Goal: Task Accomplishment & Management: Manage account settings

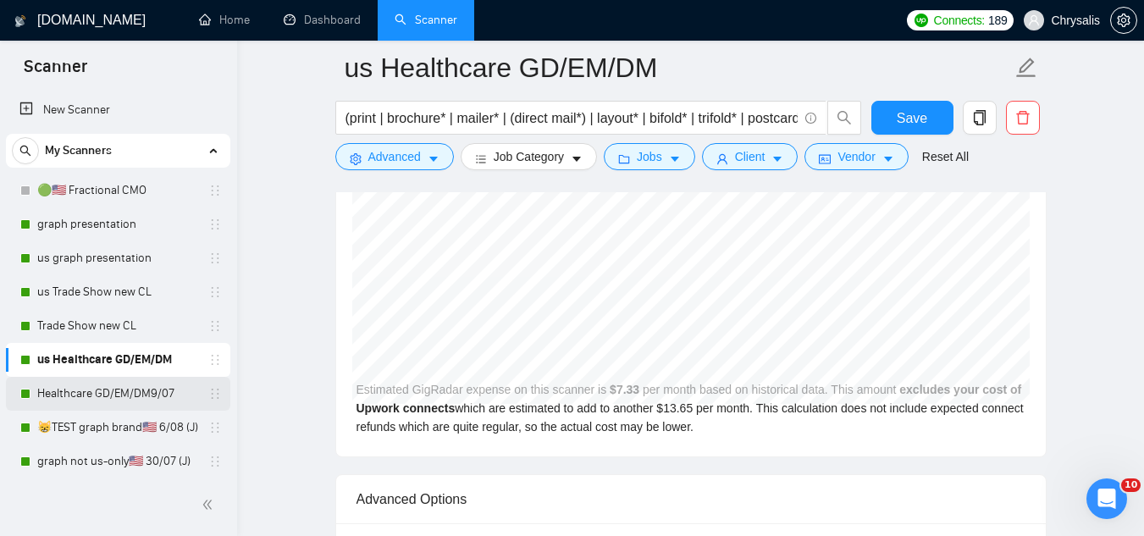
scroll to position [3896, 0]
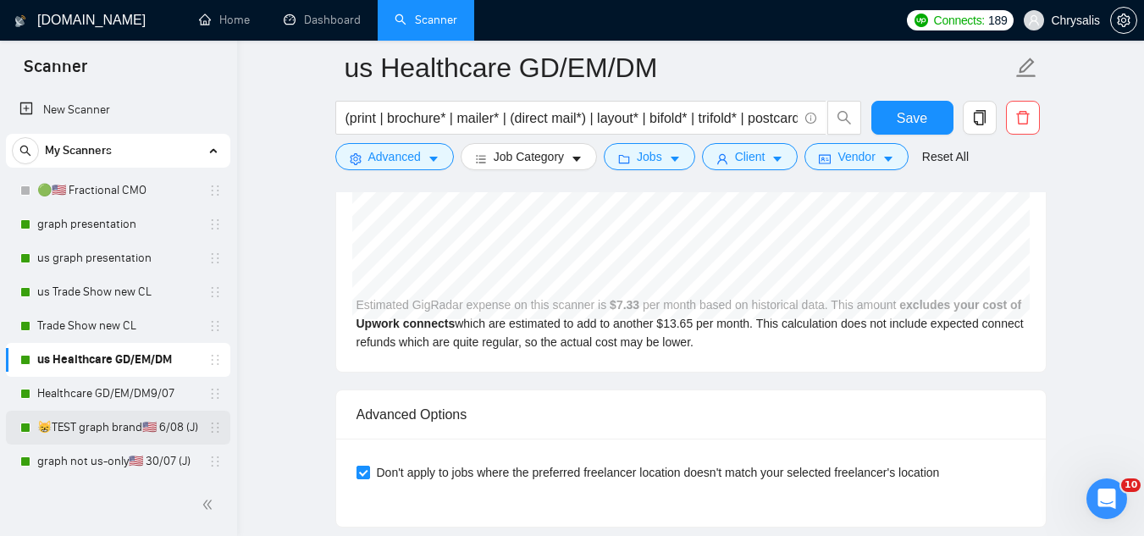
click at [129, 432] on link "😸TEST graph brand🇺🇸 6/08 (J)" at bounding box center [117, 428] width 161 height 34
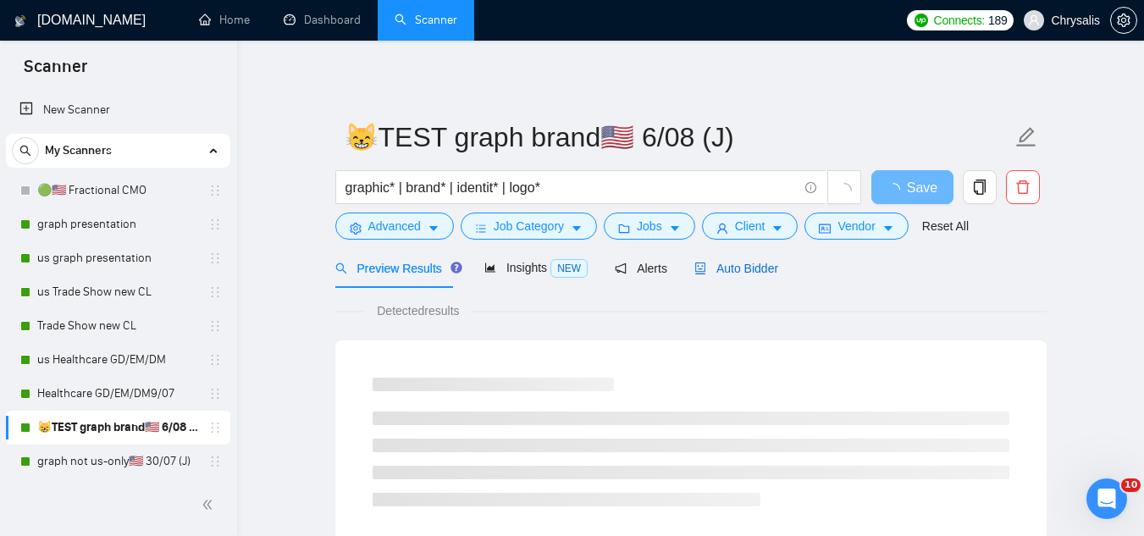
click at [729, 267] on span "Auto Bidder" at bounding box center [736, 269] width 84 height 14
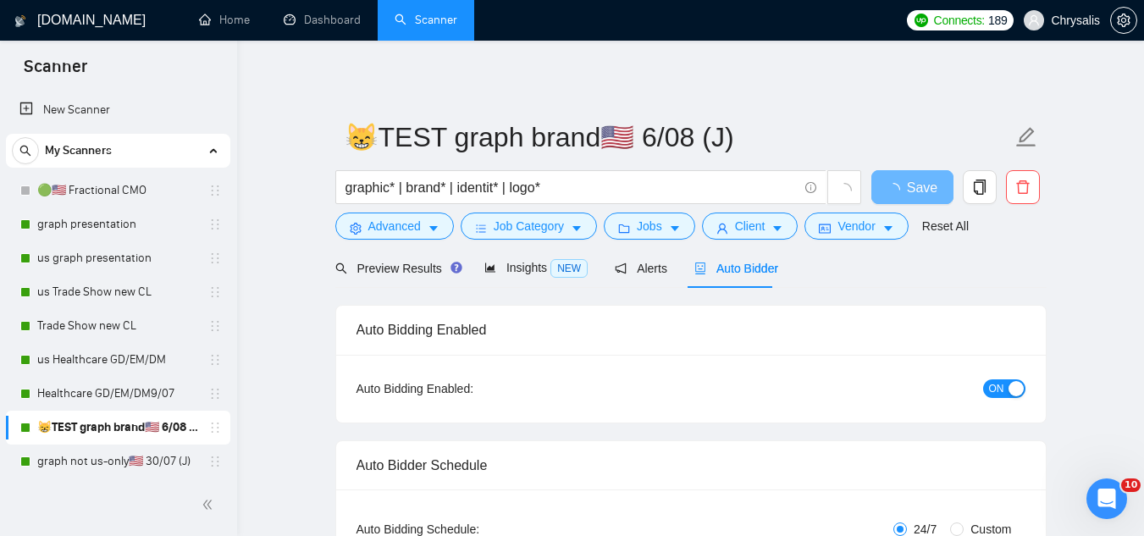
radio input "false"
radio input "true"
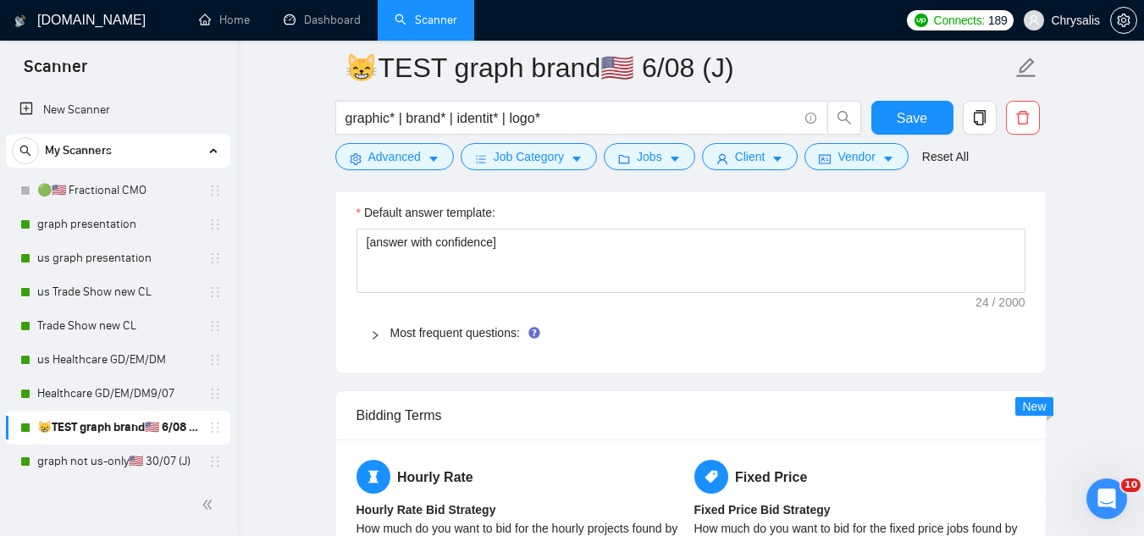
scroll to position [2795, 0]
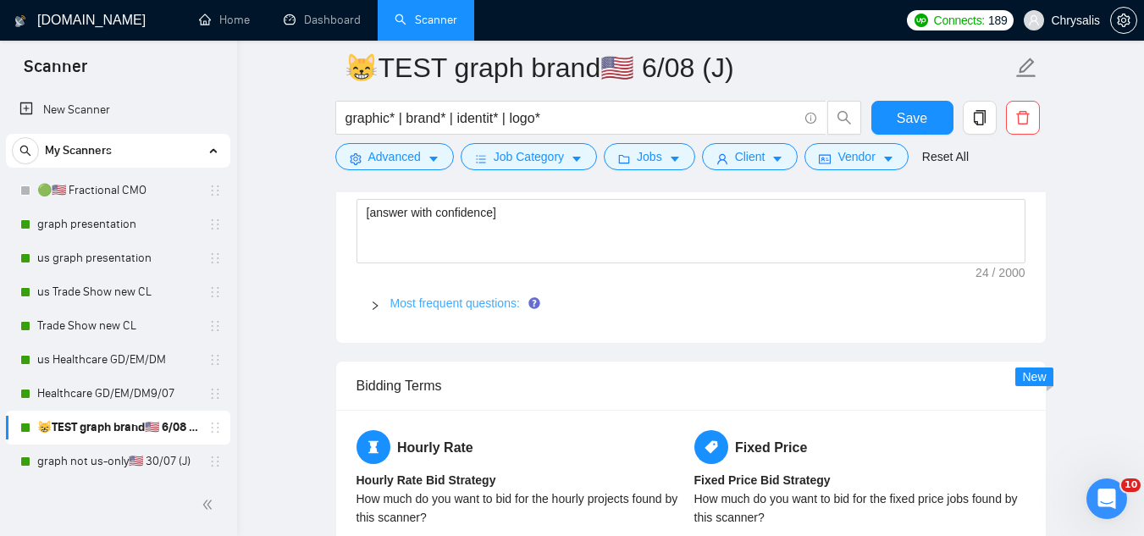
click at [490, 301] on link "Most frequent questions:" at bounding box center [455, 303] width 130 height 14
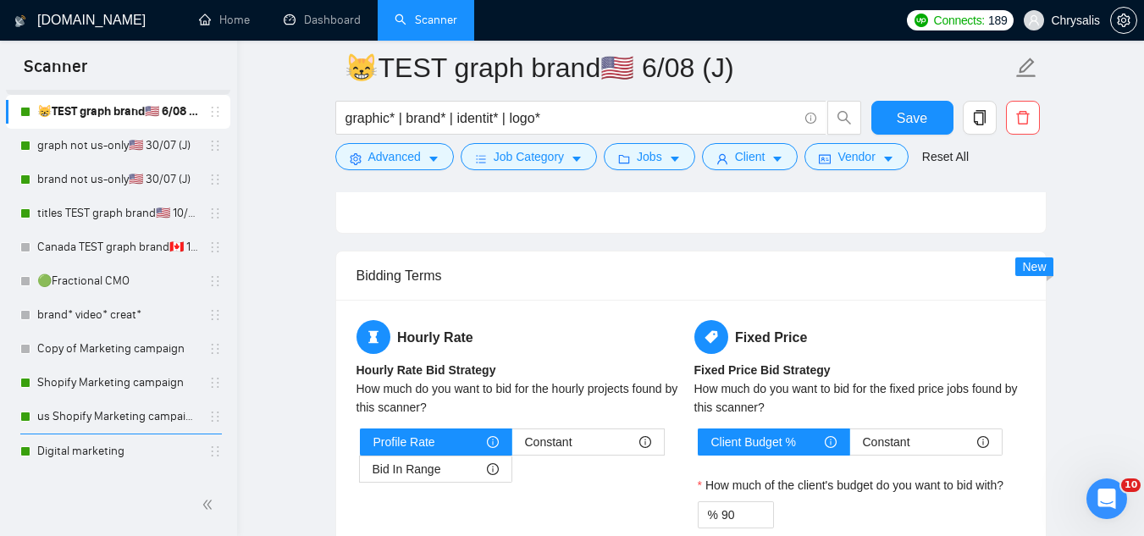
scroll to position [339, 0]
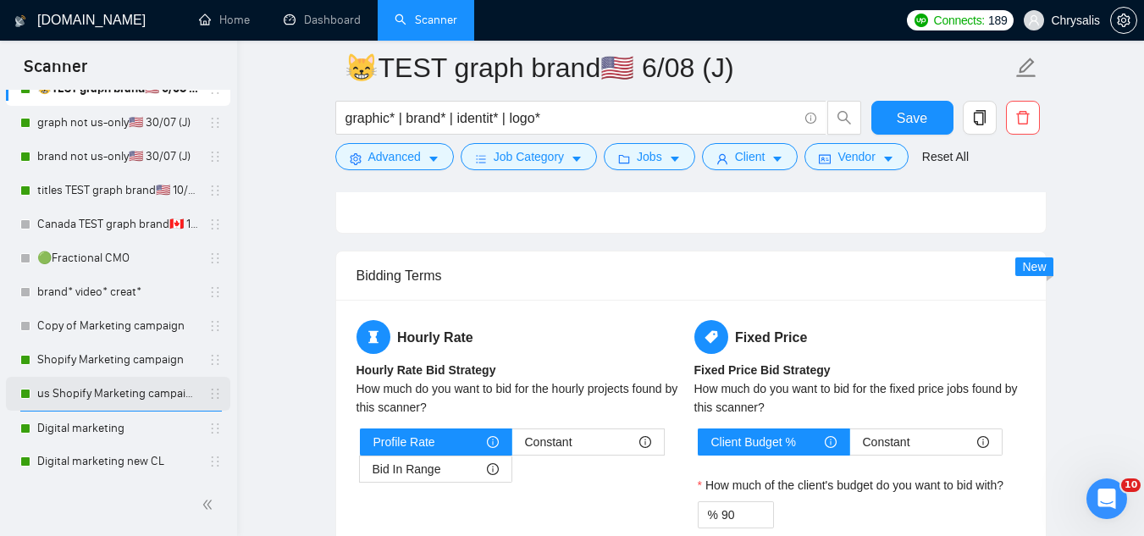
click at [80, 392] on link "us Shopify Marketing campaign" at bounding box center [117, 394] width 161 height 34
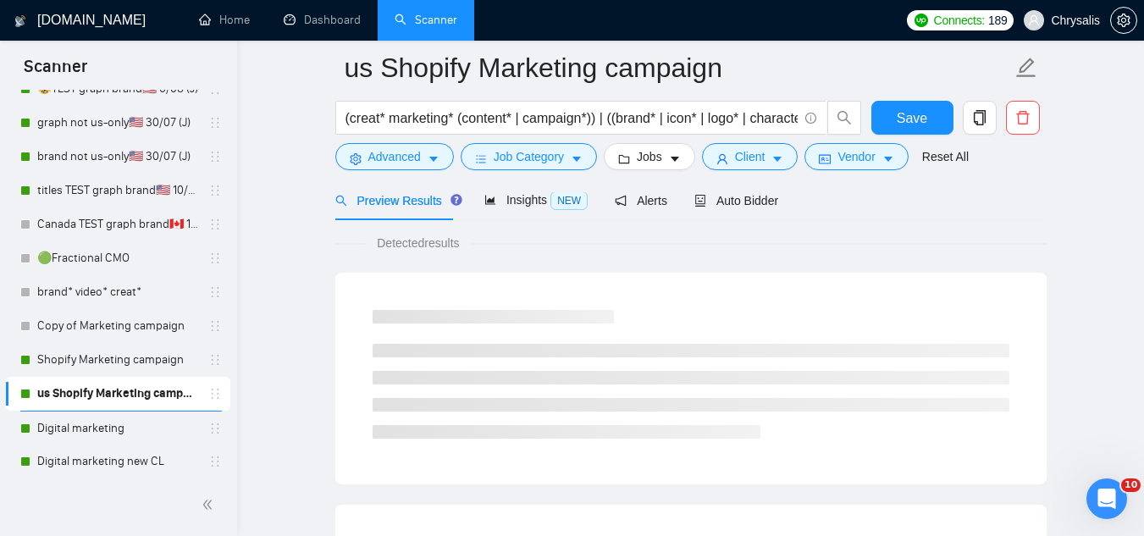
scroll to position [1087, 0]
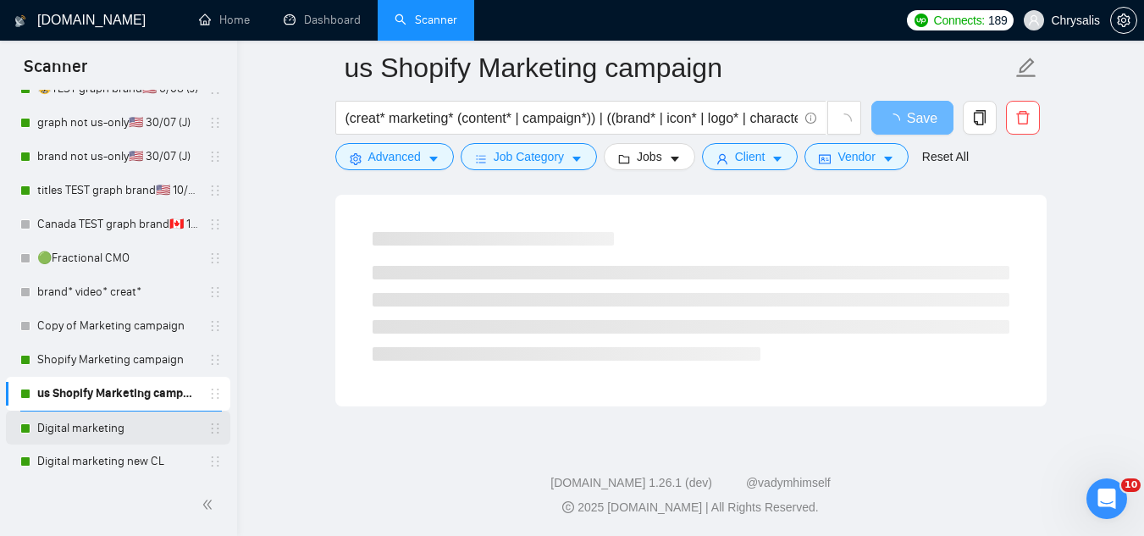
click at [64, 428] on link "Digital marketing" at bounding box center [117, 429] width 161 height 34
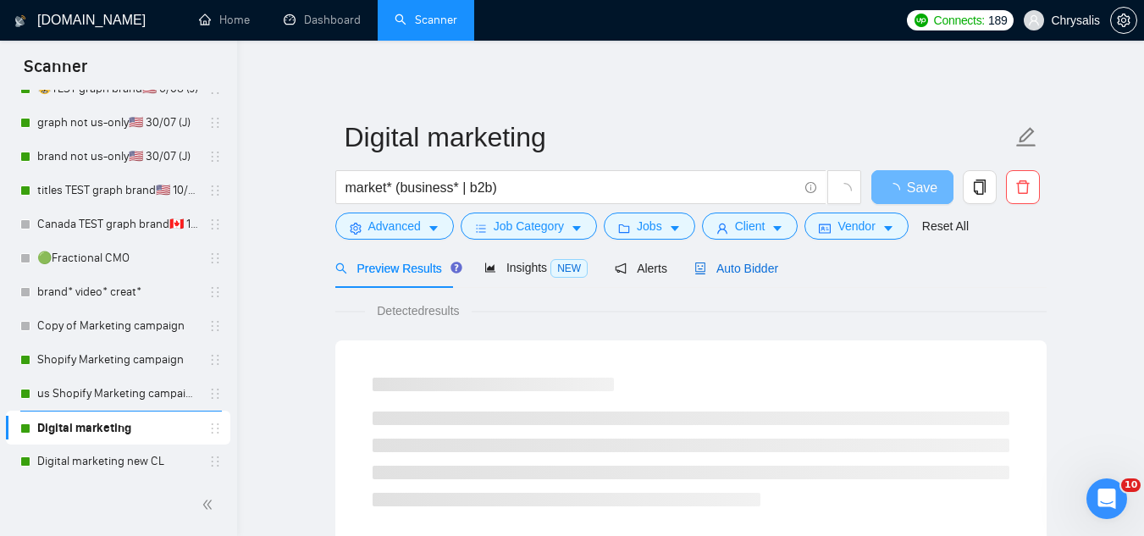
click at [730, 268] on span "Auto Bidder" at bounding box center [736, 269] width 84 height 14
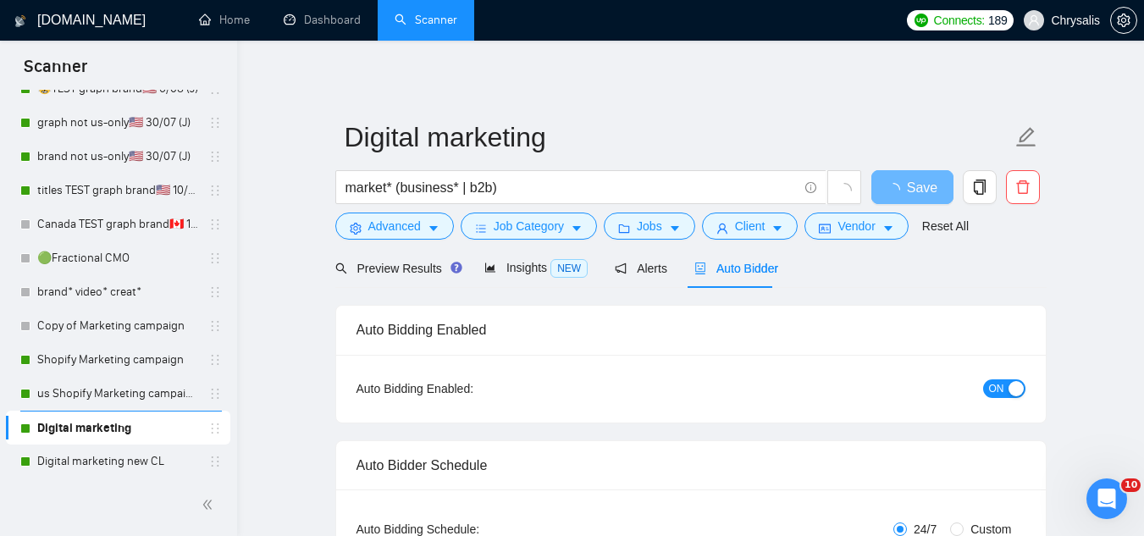
radio input "false"
radio input "true"
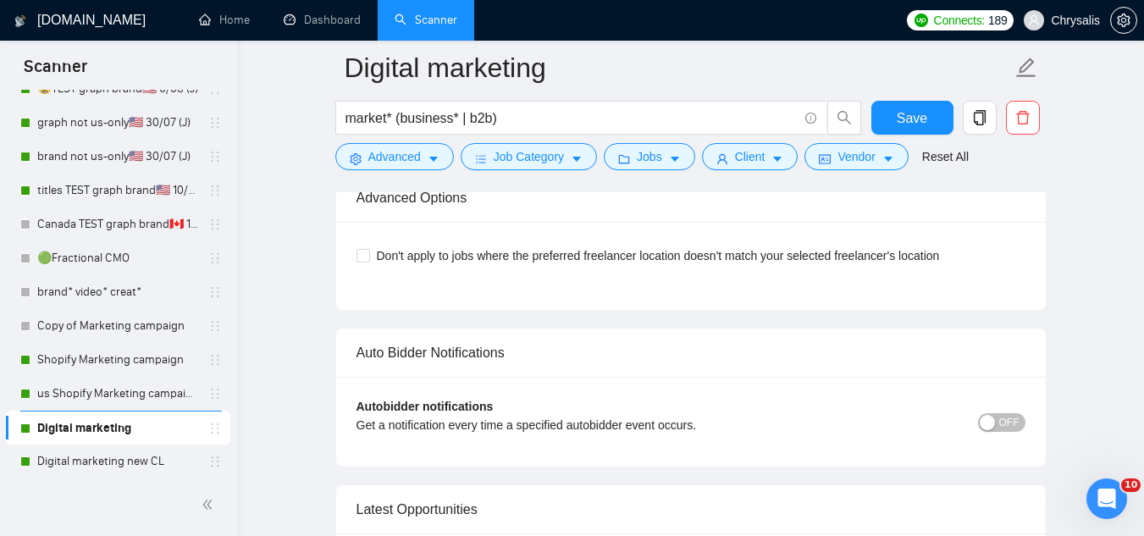
scroll to position [4235, 0]
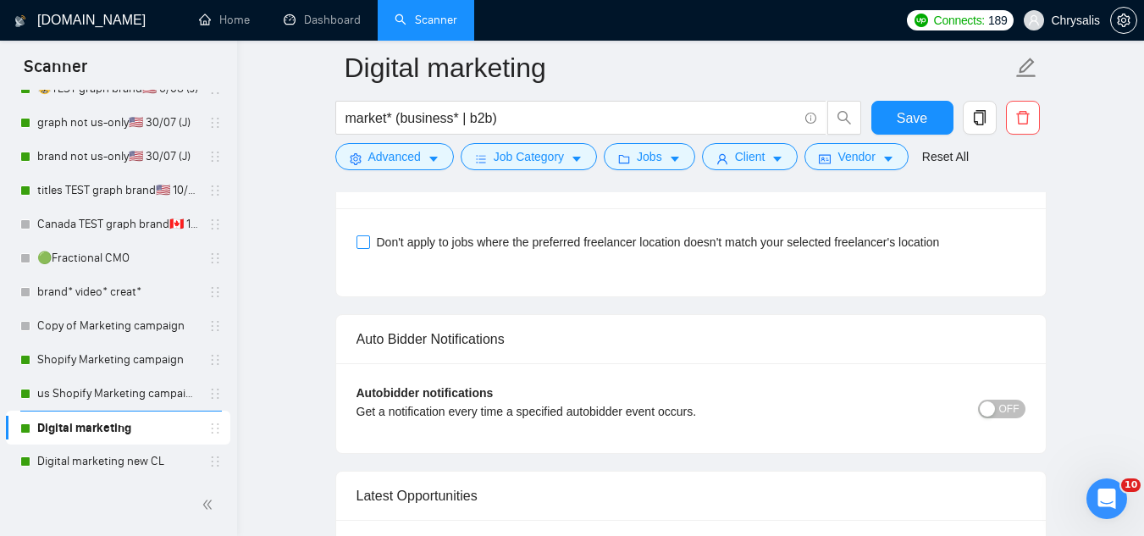
click at [361, 239] on input "Don't apply to jobs where the preferred freelancer location doesn't match your …" at bounding box center [363, 241] width 12 height 12
checkbox input "true"
click at [918, 120] on span "Save" at bounding box center [912, 118] width 30 height 21
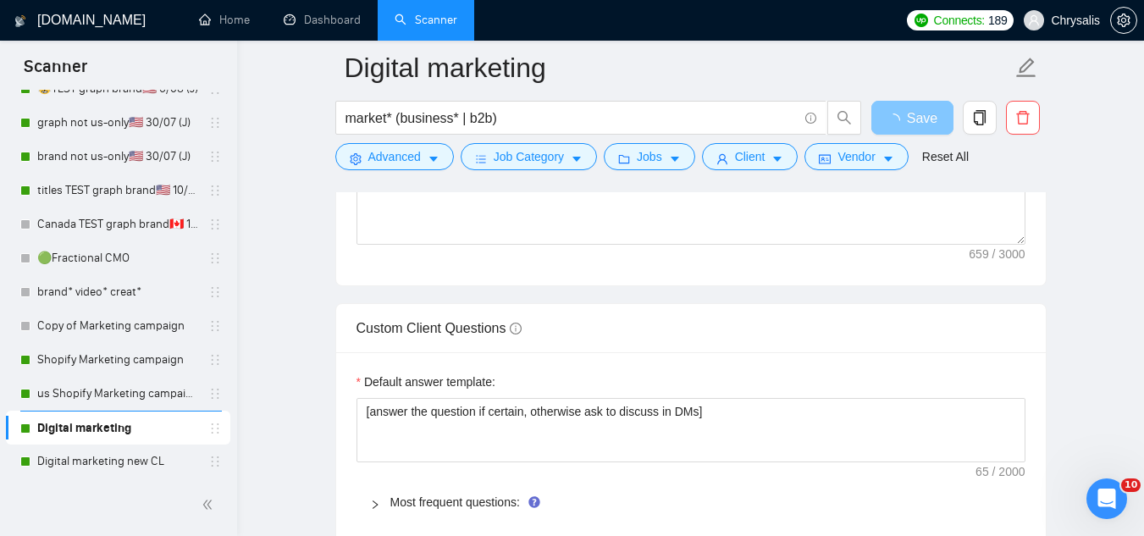
scroll to position [2795, 0]
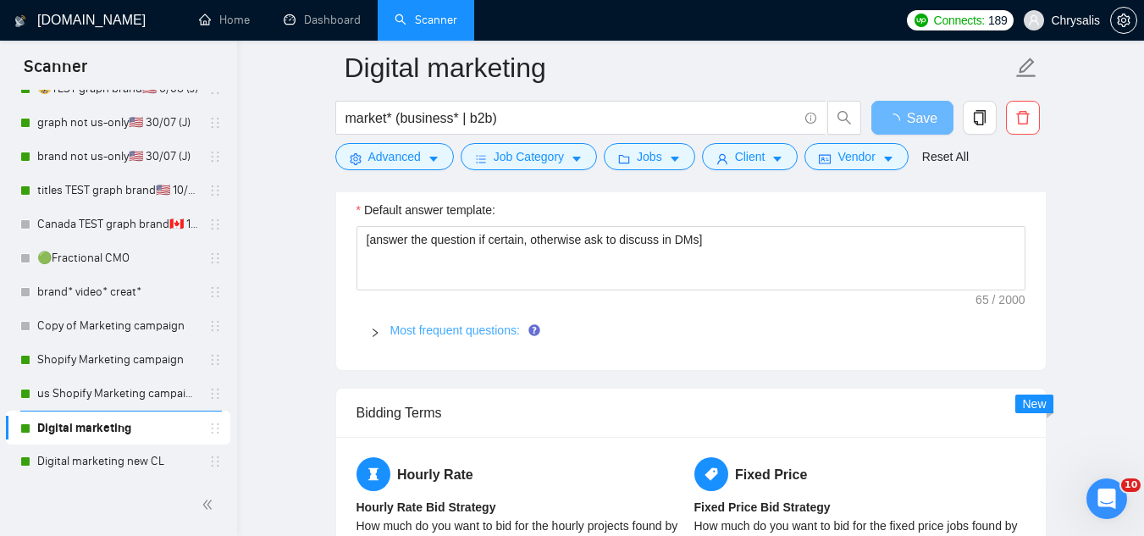
click at [478, 331] on link "Most frequent questions:" at bounding box center [455, 331] width 130 height 14
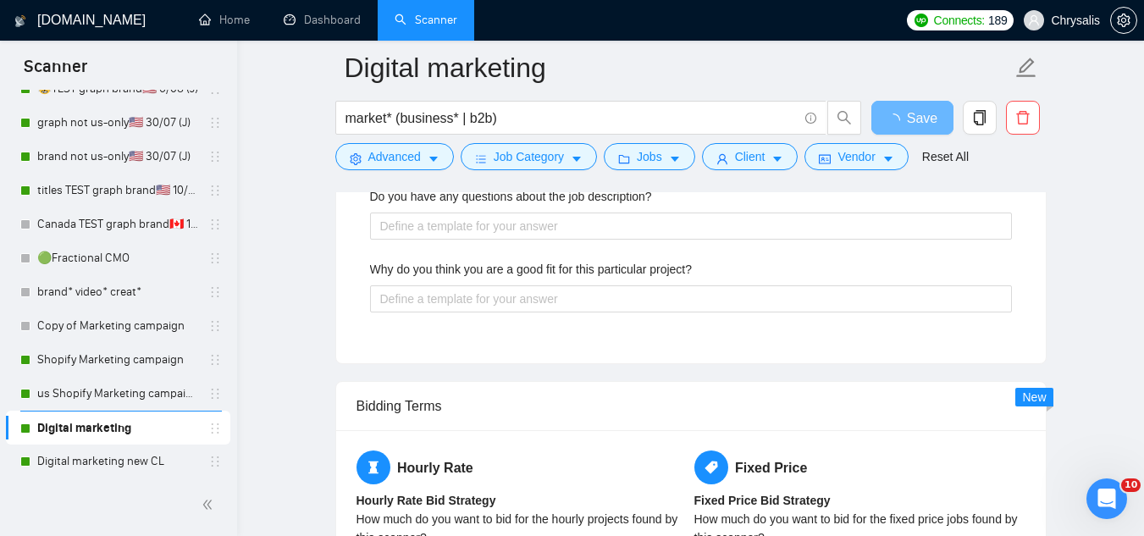
scroll to position [3557, 0]
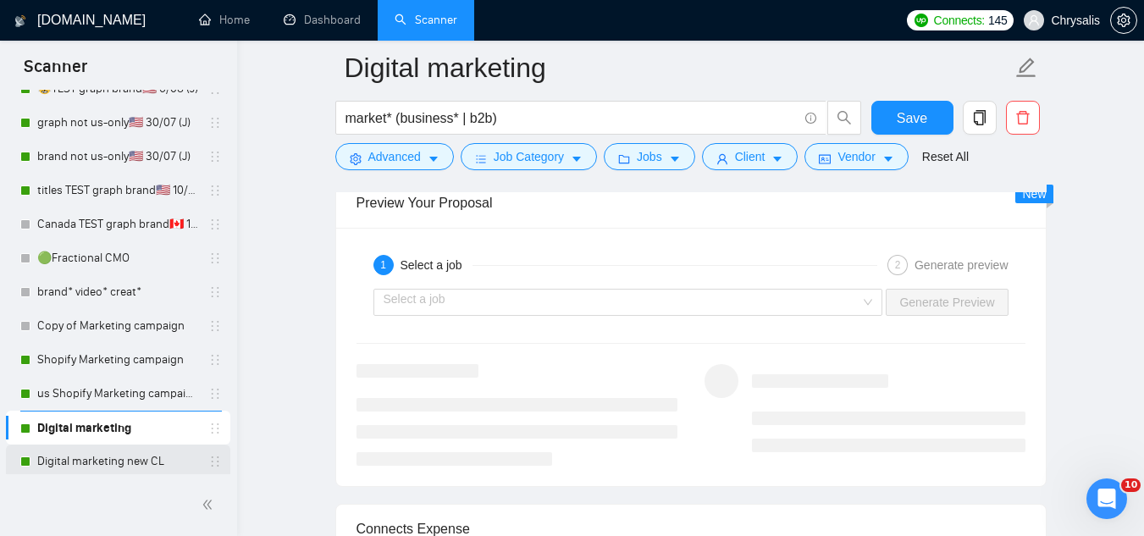
click at [138, 464] on link "Digital marketing new CL" at bounding box center [117, 462] width 161 height 34
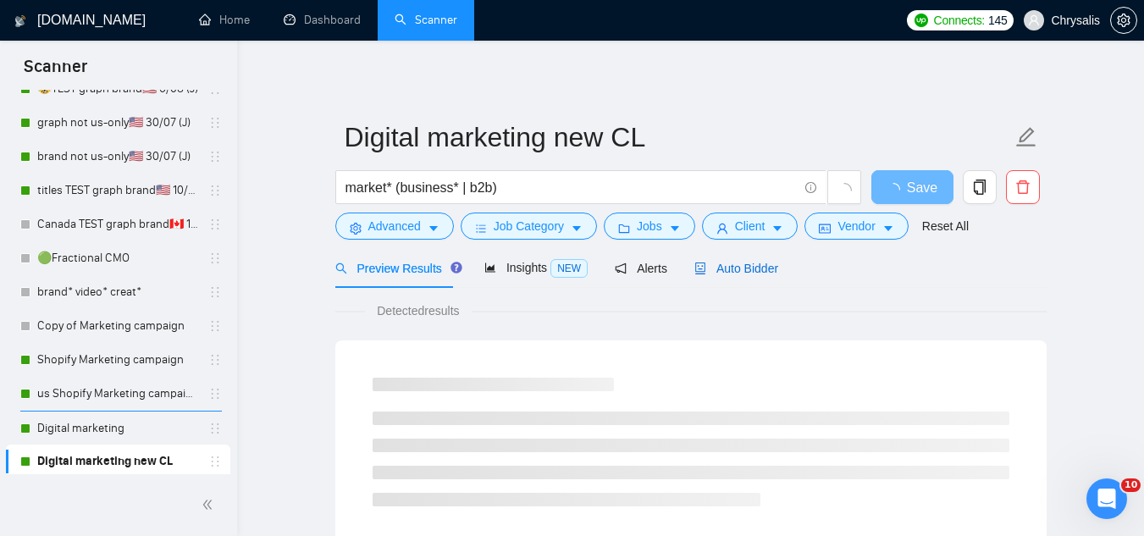
click at [721, 272] on span "Auto Bidder" at bounding box center [736, 269] width 84 height 14
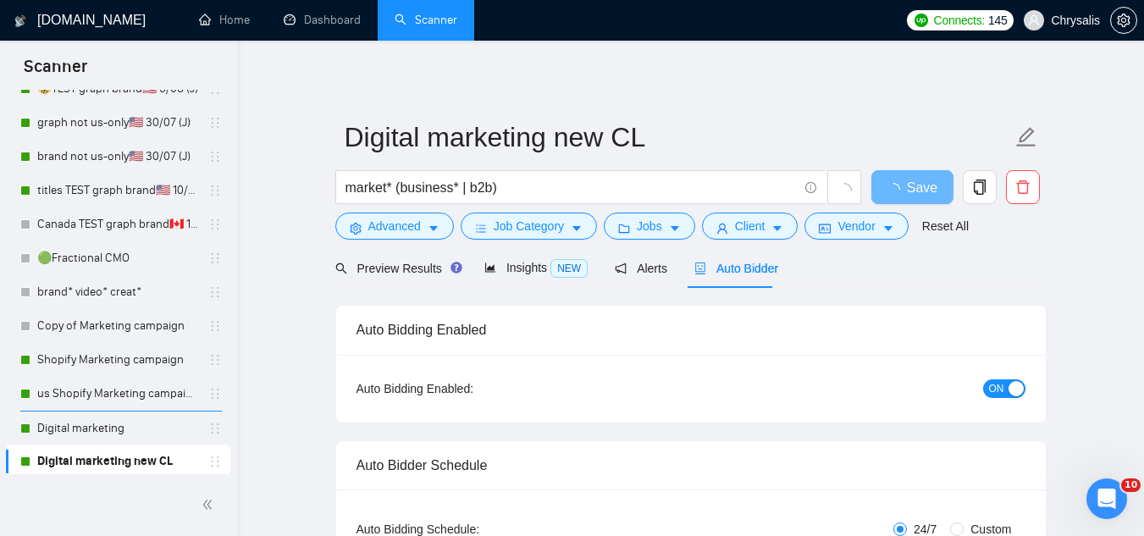
radio input "false"
radio input "true"
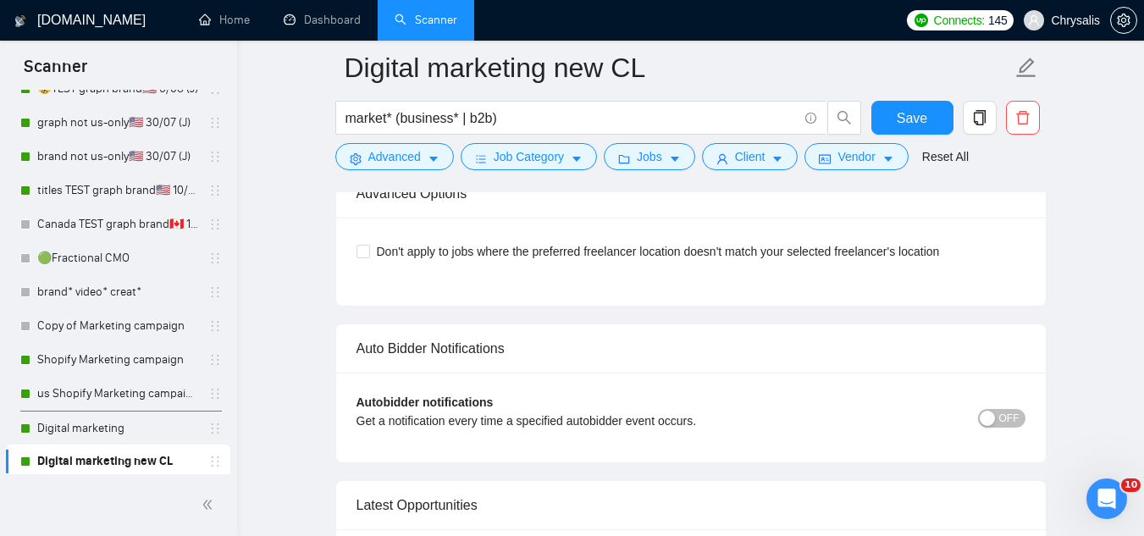
scroll to position [4235, 0]
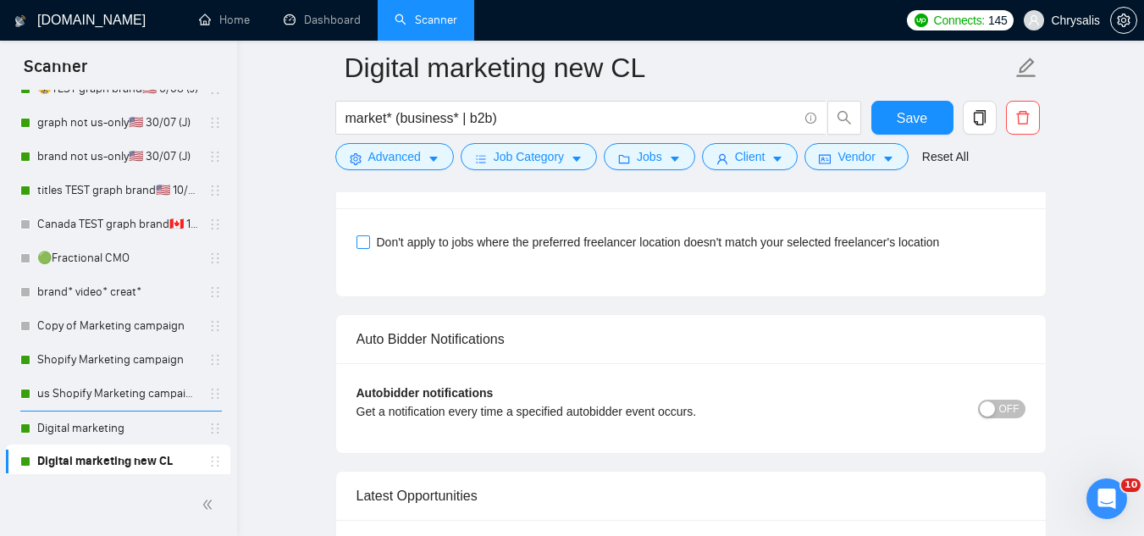
click at [365, 245] on input "Don't apply to jobs where the preferred freelancer location doesn't match your …" at bounding box center [363, 241] width 12 height 12
checkbox input "true"
click at [888, 116] on button "Save" at bounding box center [913, 118] width 82 height 34
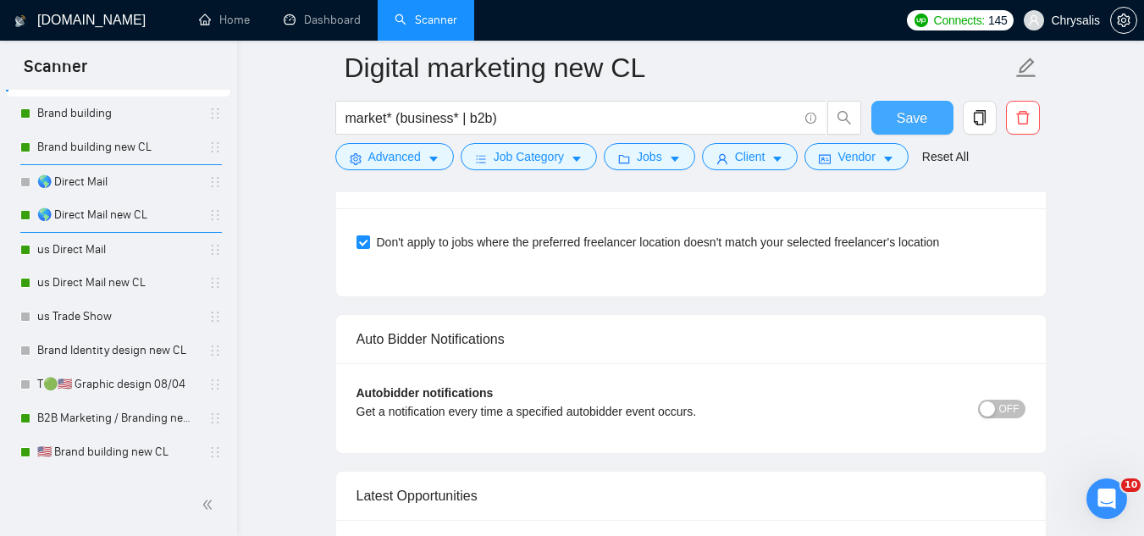
scroll to position [762, 0]
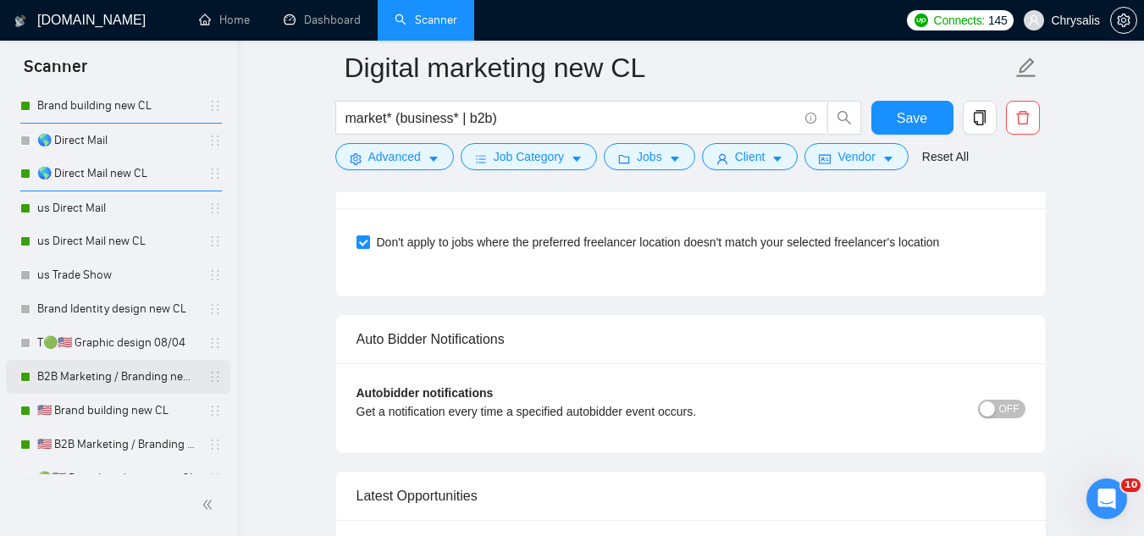
click at [131, 387] on link "B2B Marketing / Branding new CL" at bounding box center [117, 377] width 161 height 34
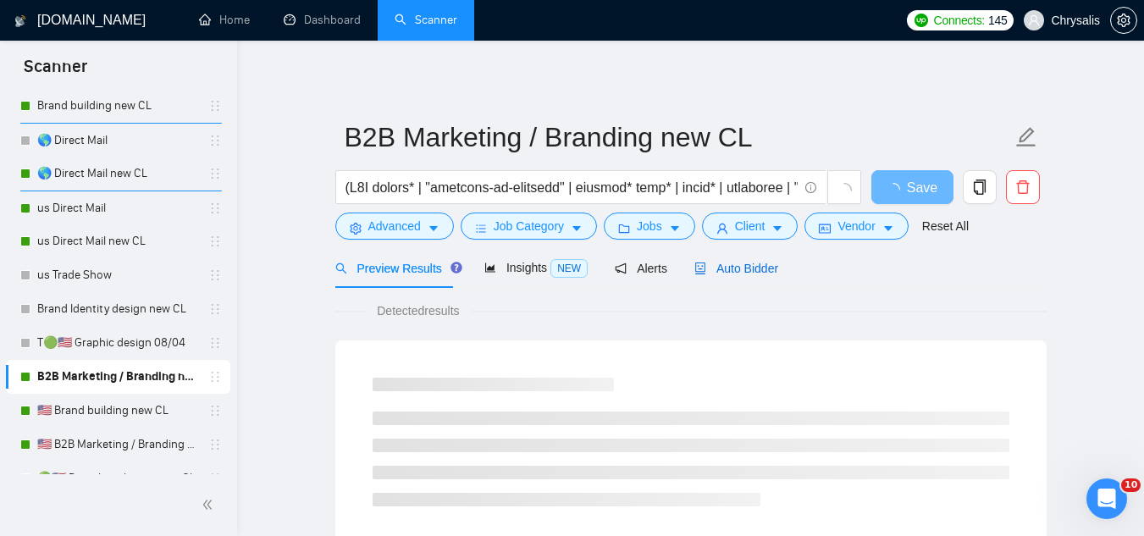
click at [717, 275] on span "Auto Bidder" at bounding box center [736, 269] width 84 height 14
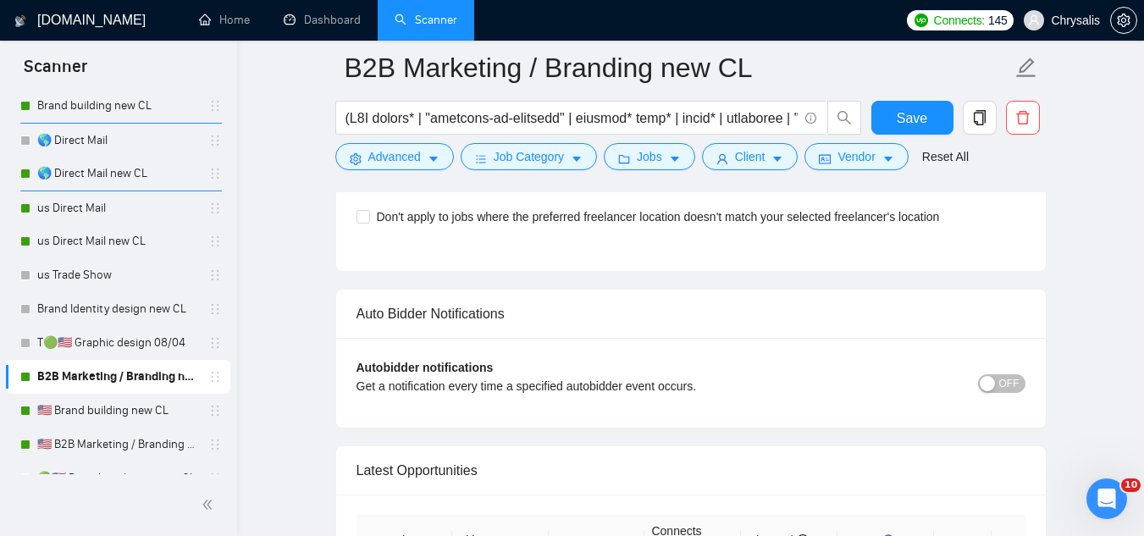
scroll to position [4235, 0]
click at [368, 218] on span at bounding box center [364, 215] width 14 height 14
click at [368, 218] on input "Don't apply to jobs where the preferred freelancer location doesn't match your …" at bounding box center [363, 214] width 12 height 12
checkbox input "true"
click at [910, 116] on span "Save" at bounding box center [912, 118] width 30 height 21
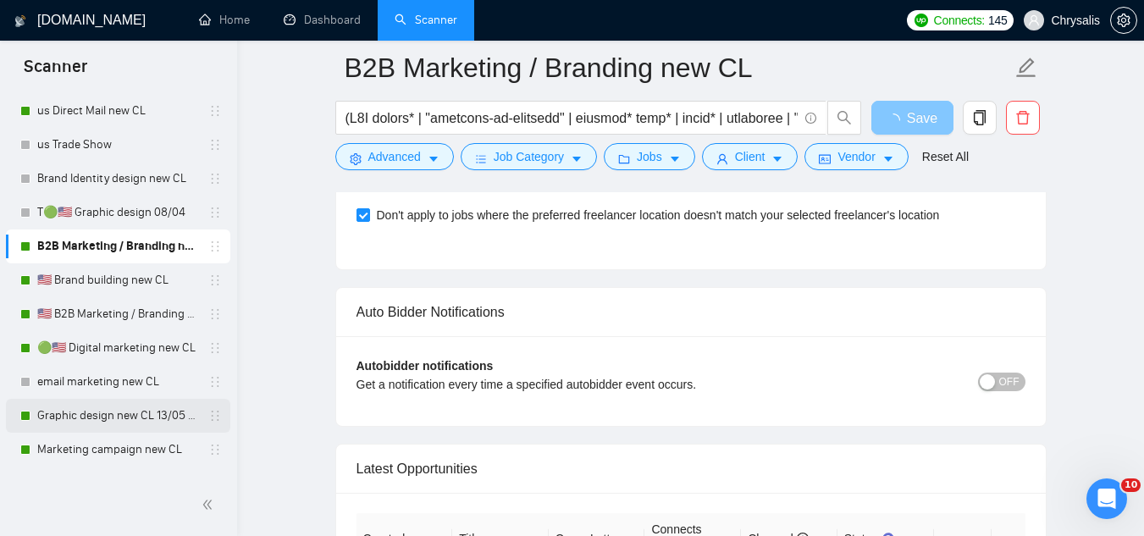
scroll to position [932, 0]
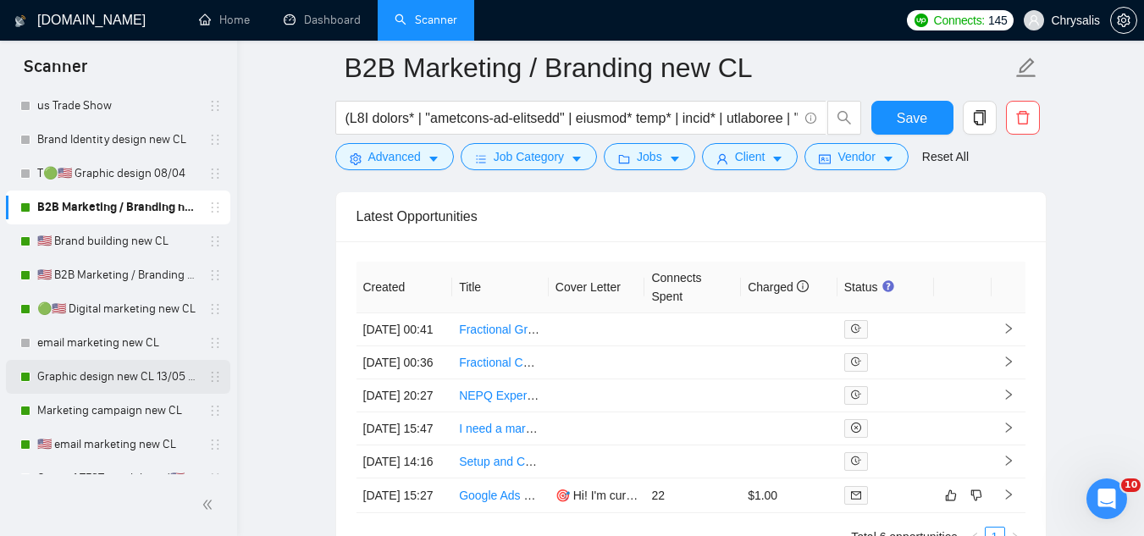
click at [97, 379] on link "Graphic design new CL 13/05 (t)" at bounding box center [117, 377] width 161 height 34
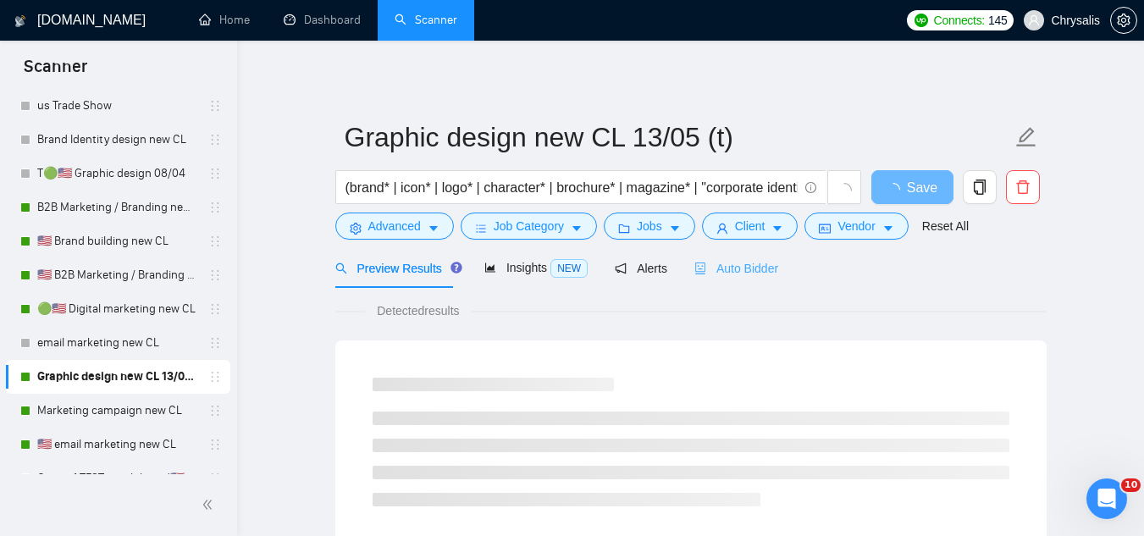
click at [735, 281] on div "Auto Bidder" at bounding box center [736, 268] width 84 height 40
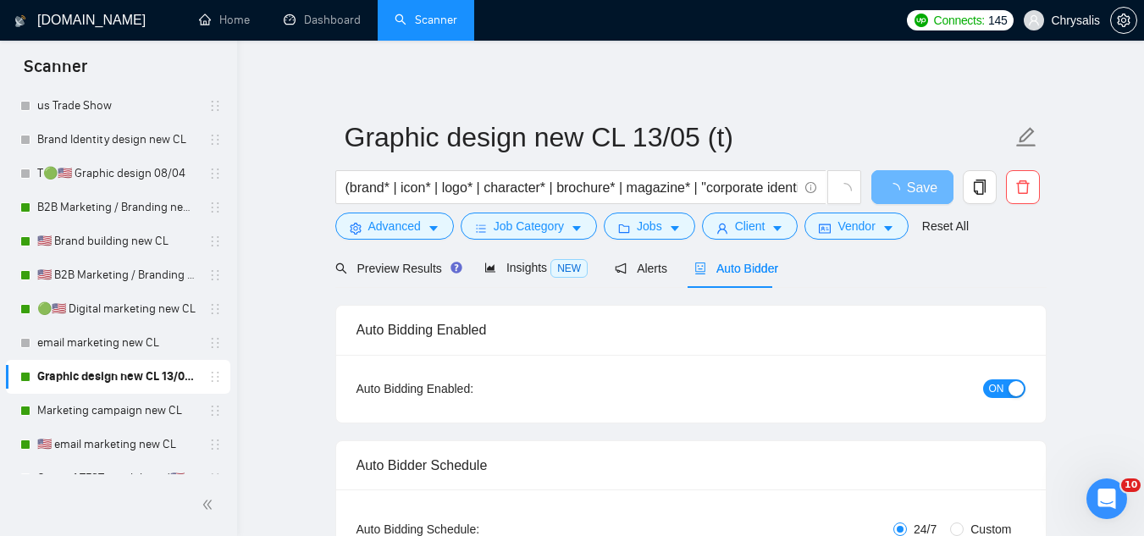
radio input "false"
radio input "true"
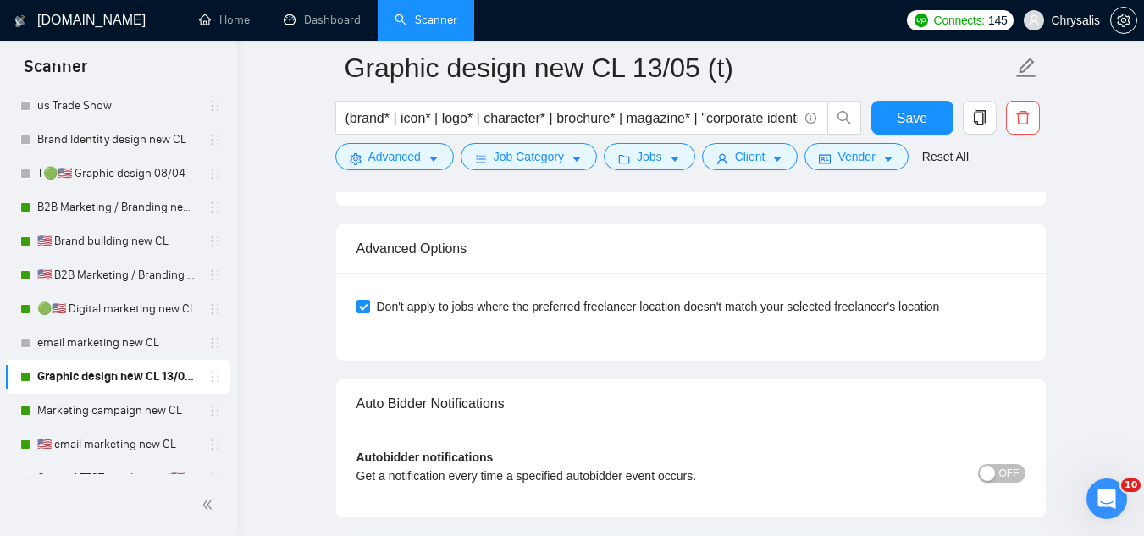
scroll to position [4235, 0]
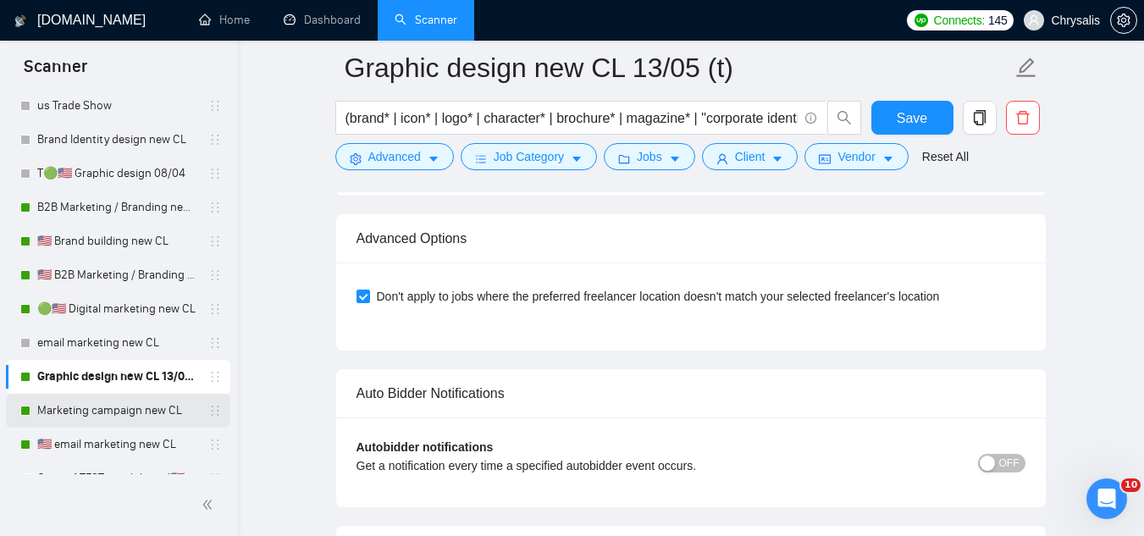
click at [136, 409] on link "Marketing campaign new CL" at bounding box center [117, 411] width 161 height 34
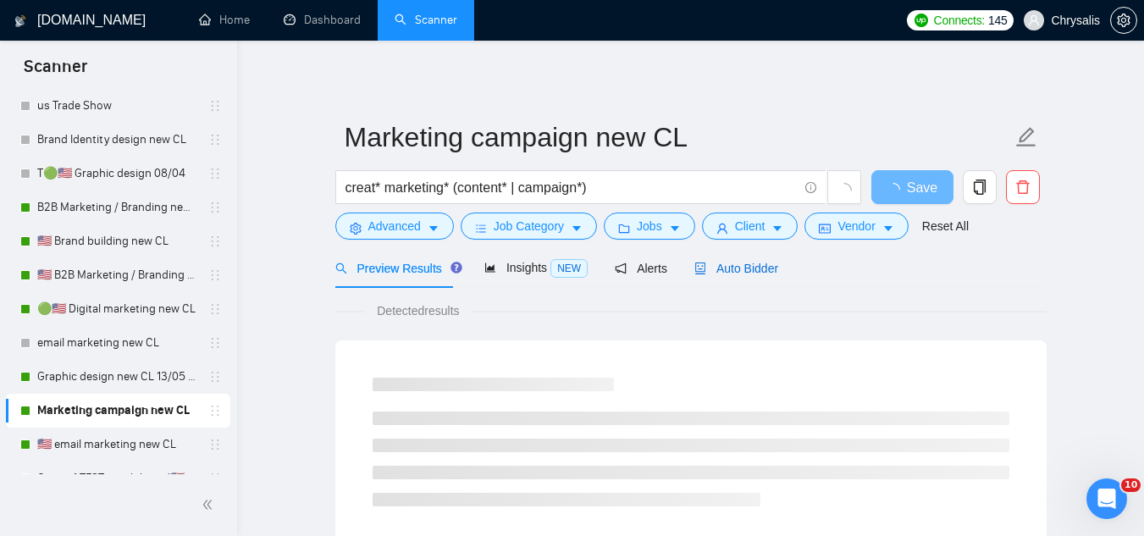
click at [728, 277] on div "Auto Bidder" at bounding box center [736, 268] width 84 height 19
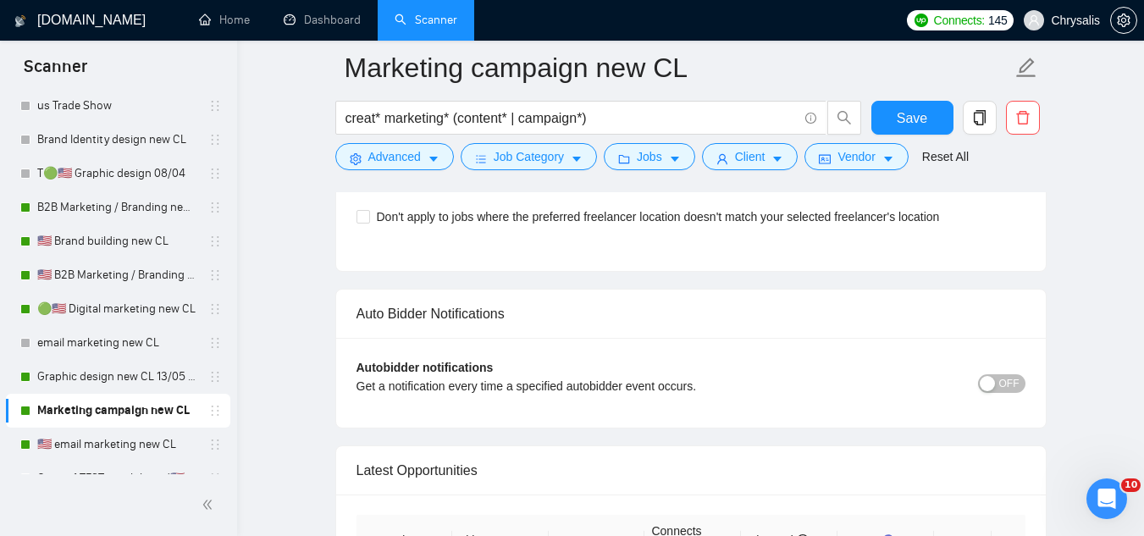
scroll to position [4235, 0]
click at [360, 212] on input "Don't apply to jobs where the preferred freelancer location doesn't match your …" at bounding box center [363, 214] width 12 height 12
checkbox input "true"
click at [908, 114] on span "Save" at bounding box center [912, 118] width 30 height 21
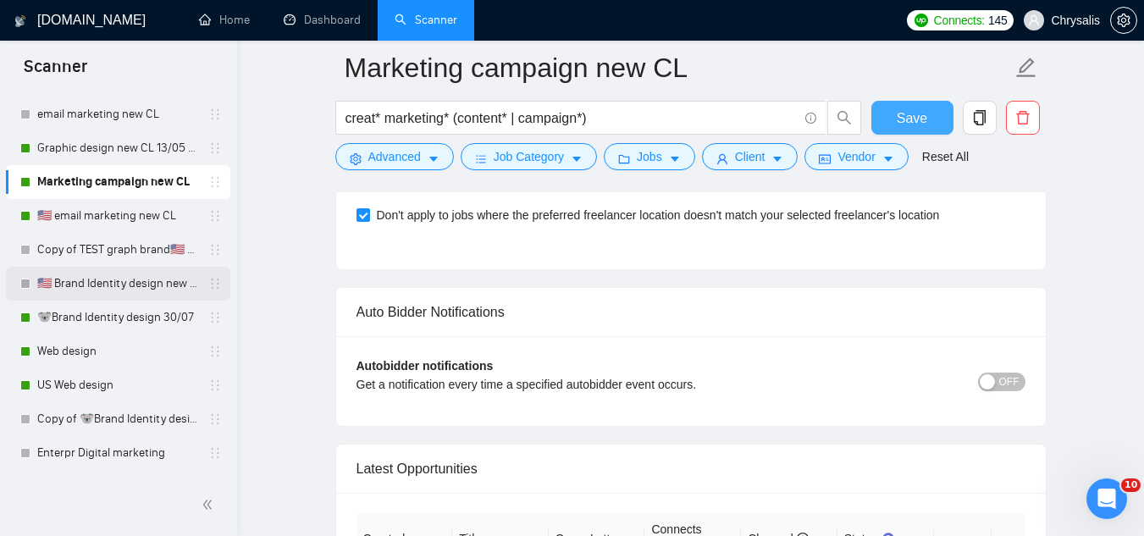
scroll to position [1186, 0]
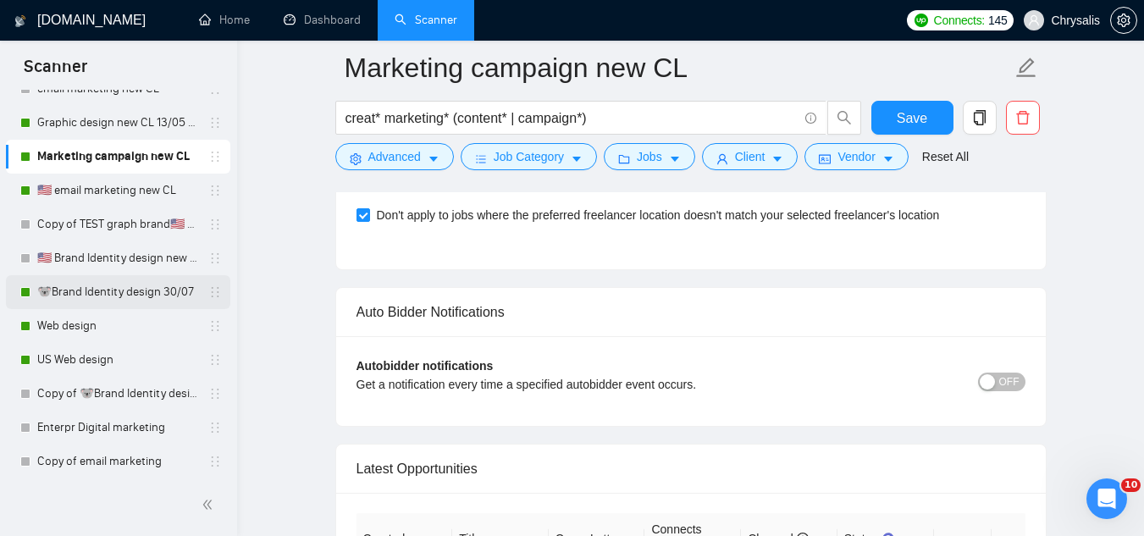
click at [107, 290] on link "🐨Brand Identity design 30/07" at bounding box center [117, 292] width 161 height 34
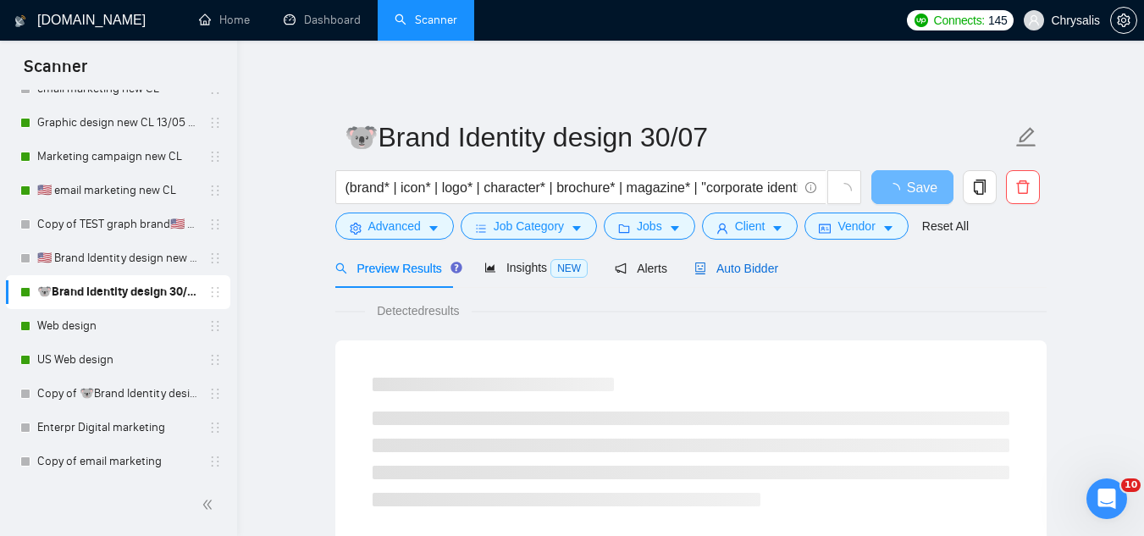
click at [713, 269] on span "Auto Bidder" at bounding box center [736, 269] width 84 height 14
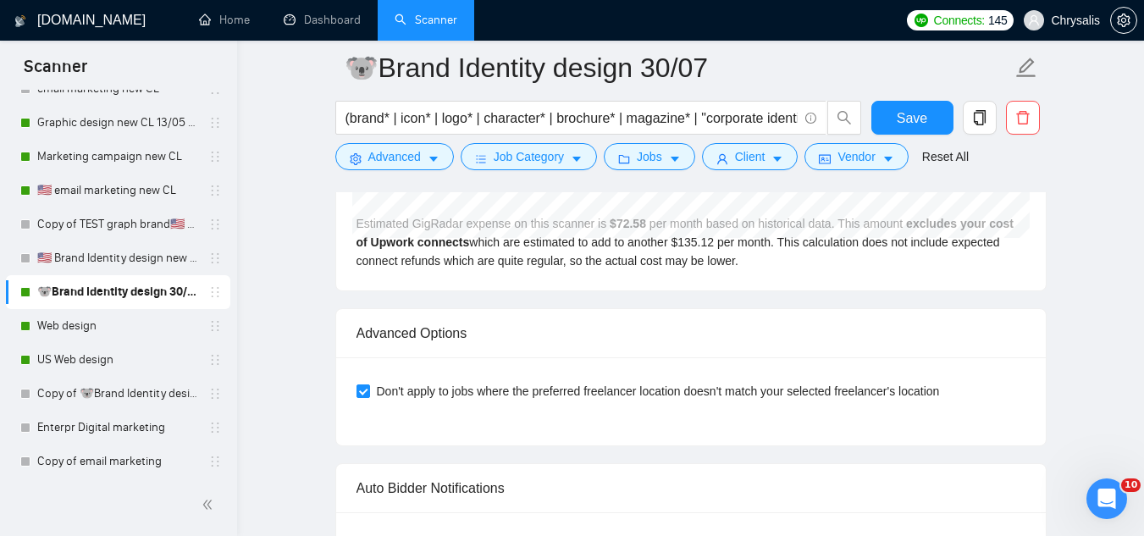
scroll to position [4150, 0]
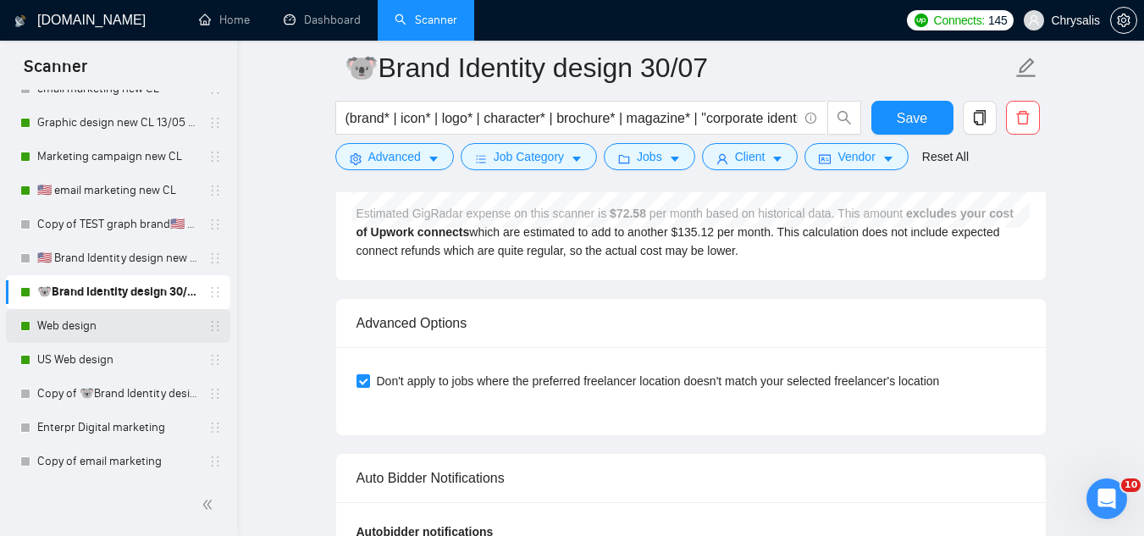
click at [111, 329] on link "Web design" at bounding box center [117, 326] width 161 height 34
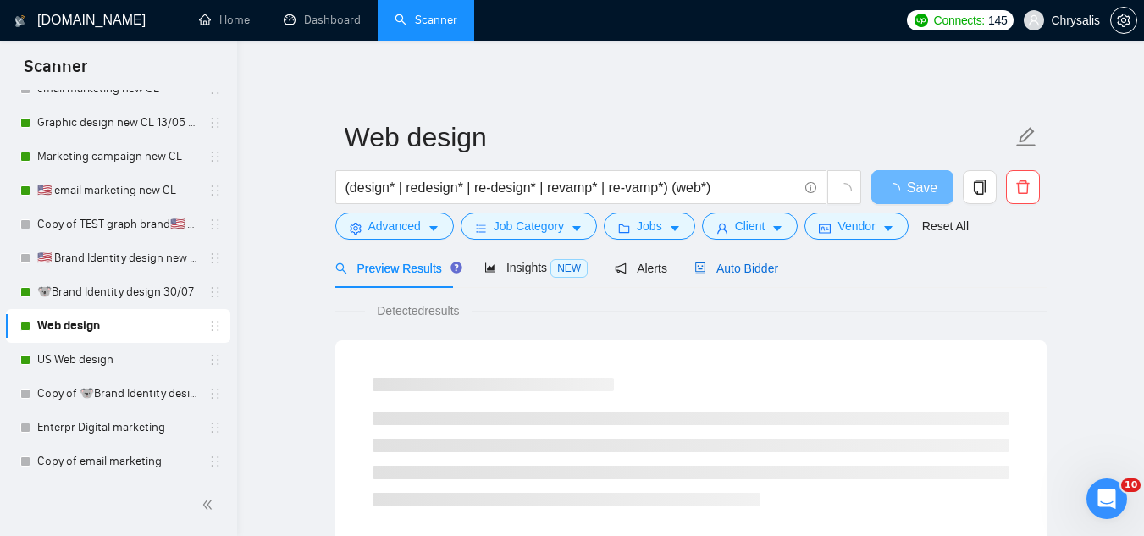
click at [738, 262] on span "Auto Bidder" at bounding box center [736, 269] width 84 height 14
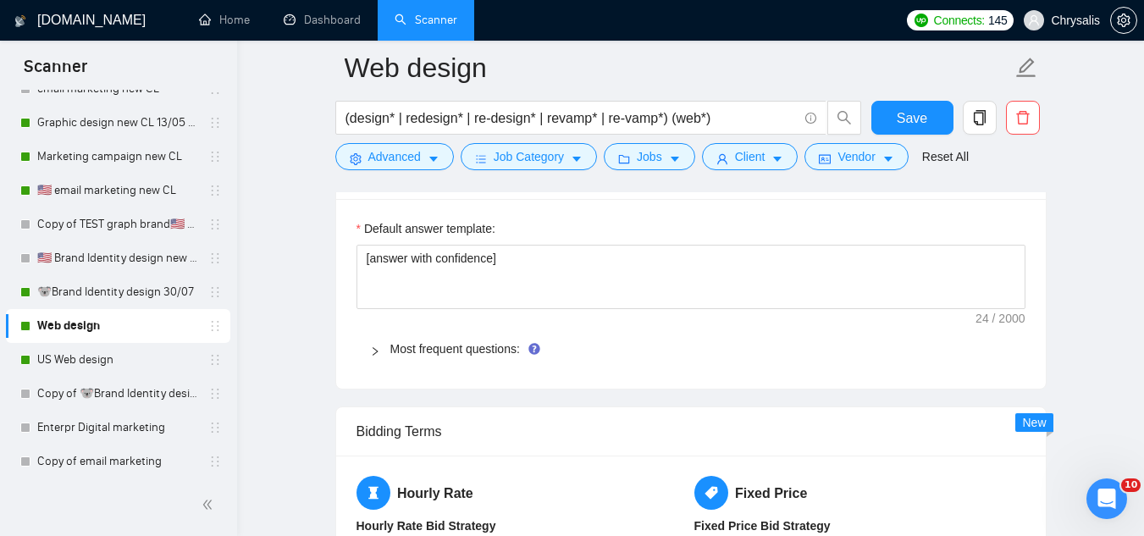
scroll to position [2626, 0]
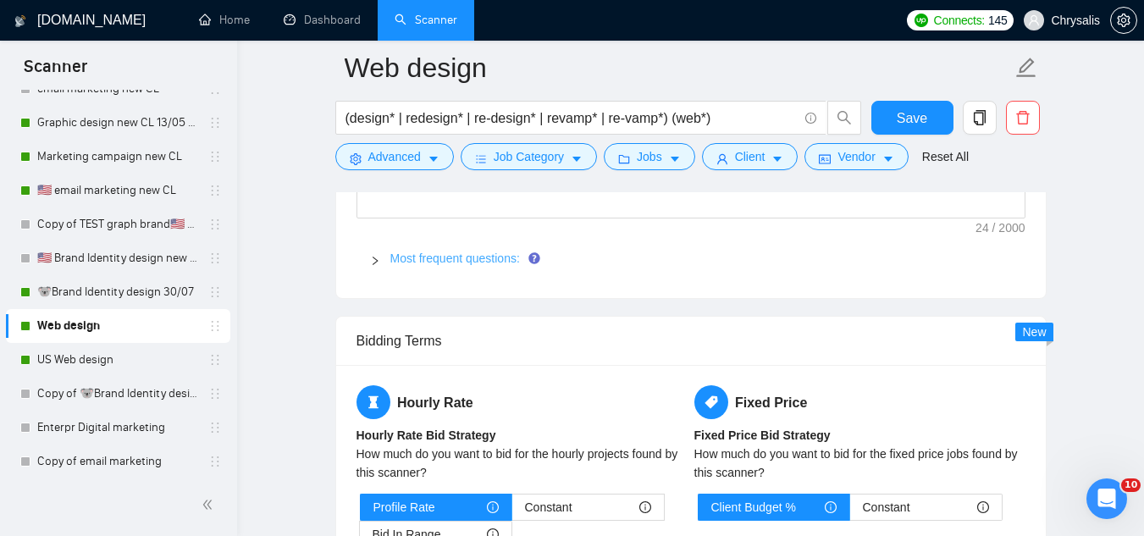
click at [449, 264] on link "Most frequent questions:" at bounding box center [455, 259] width 130 height 14
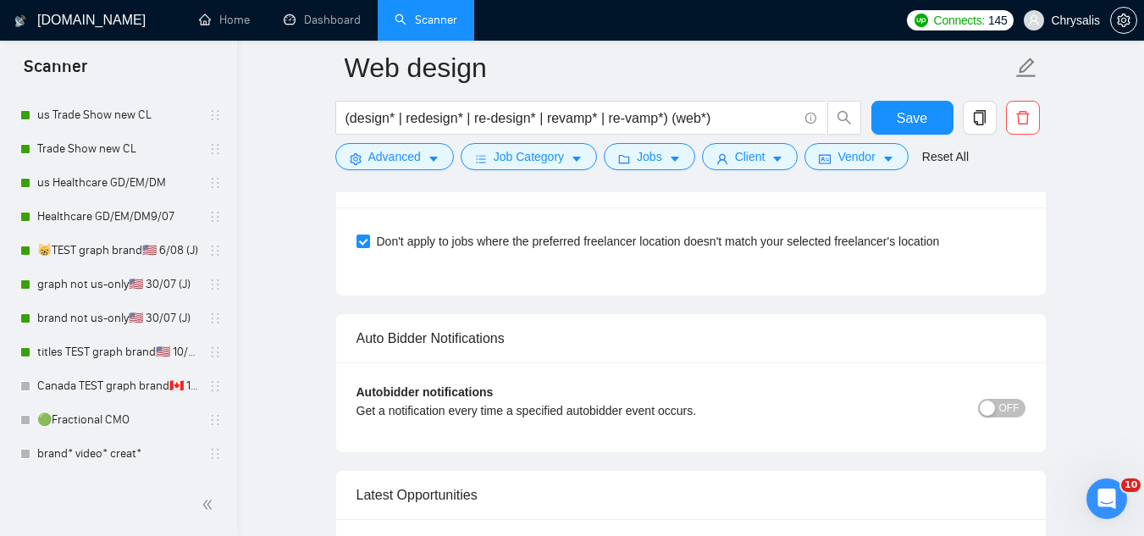
scroll to position [0, 0]
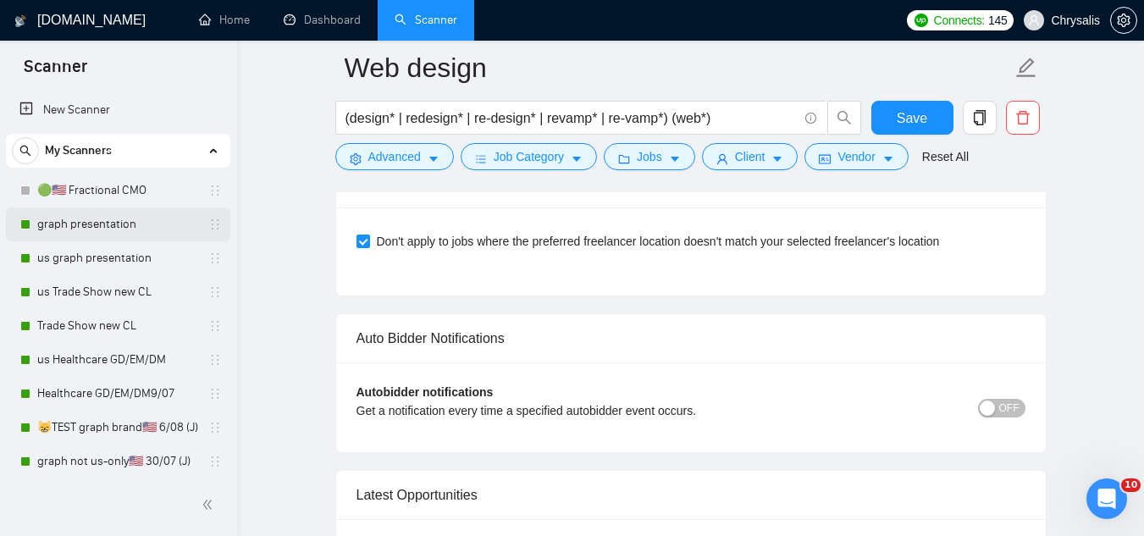
click at [103, 232] on link "graph presentation" at bounding box center [117, 225] width 161 height 34
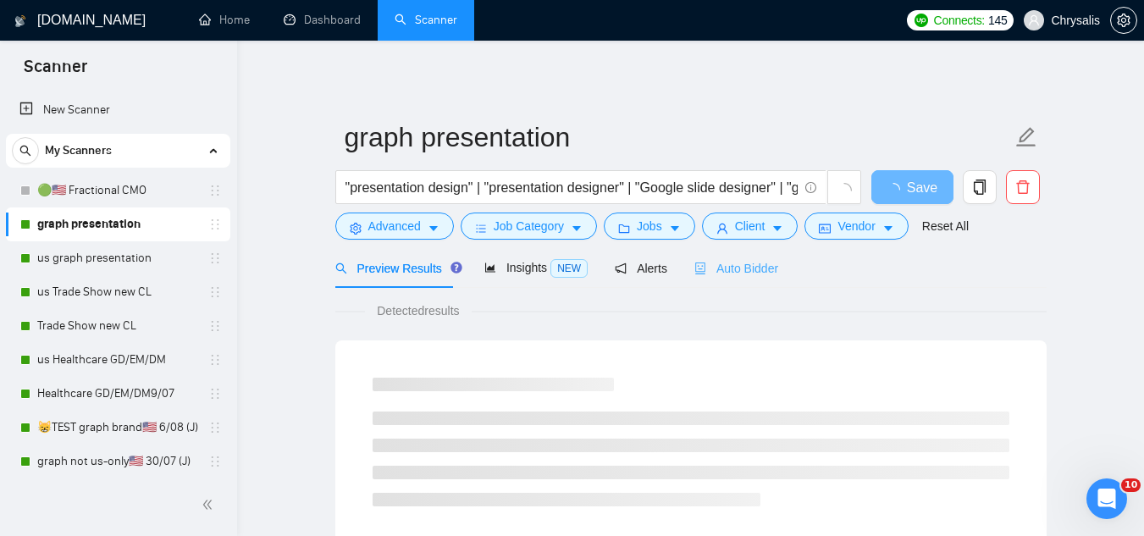
click at [727, 280] on div "Auto Bidder" at bounding box center [736, 268] width 84 height 40
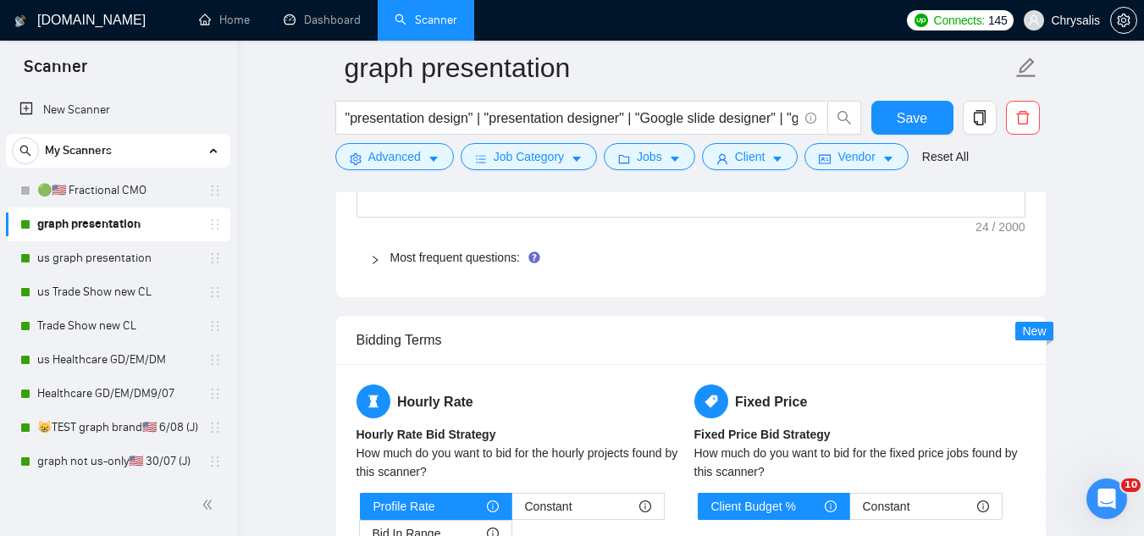
scroll to position [2626, 0]
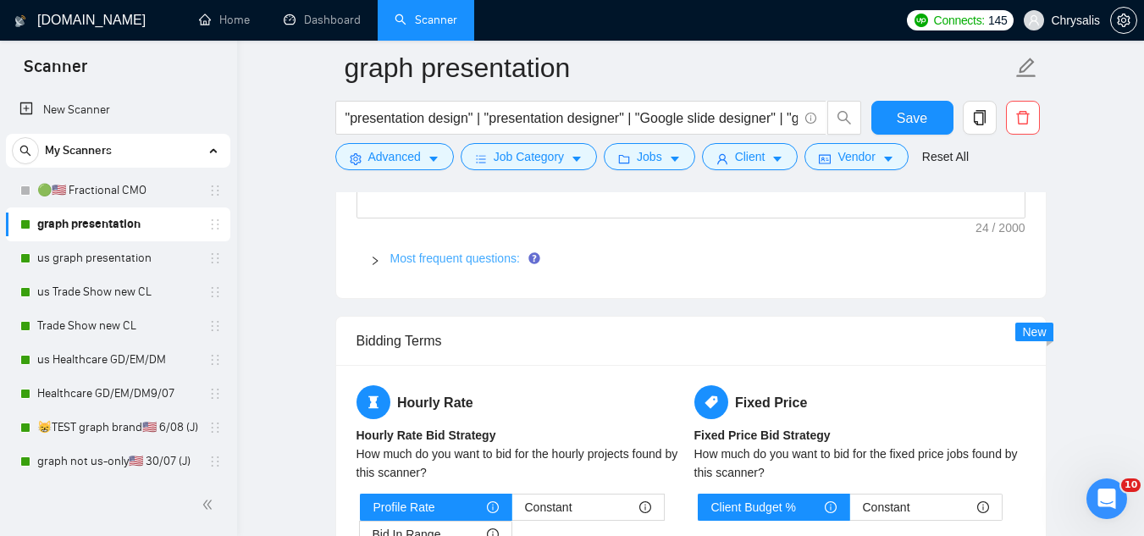
click at [451, 260] on link "Most frequent questions:" at bounding box center [455, 259] width 130 height 14
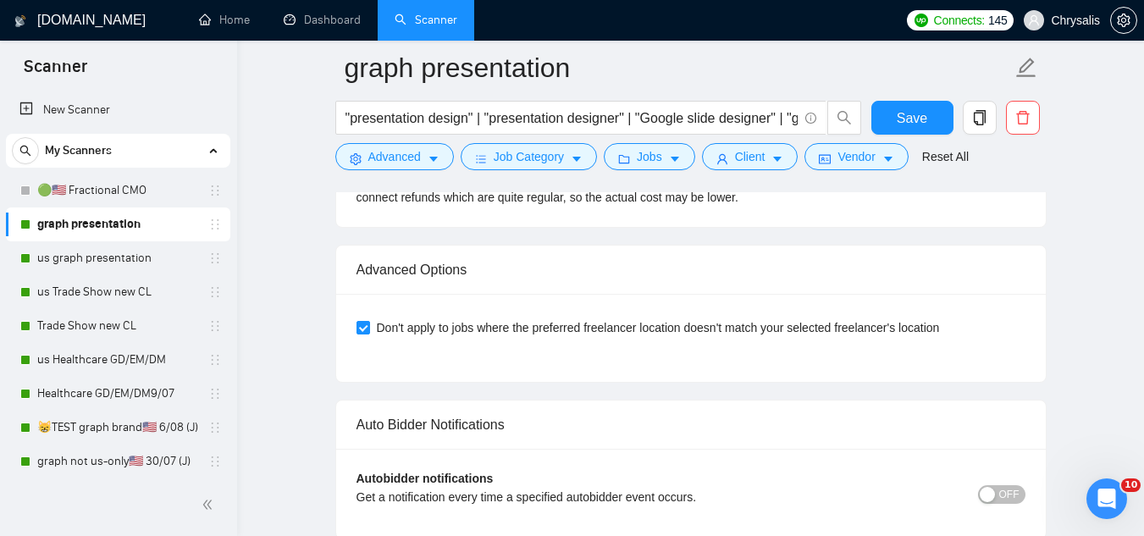
scroll to position [4658, 0]
